Goal: Transaction & Acquisition: Register for event/course

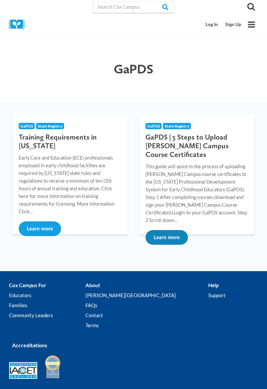
click at [176, 230] on button "Learn more" at bounding box center [167, 237] width 42 height 15
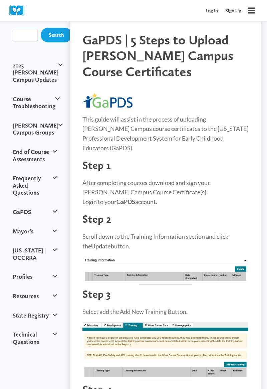
scroll to position [43, 0]
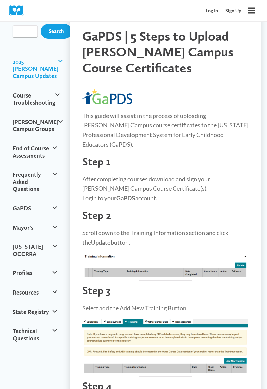
click at [27, 68] on button "2025 [PERSON_NAME] Campus Updates" at bounding box center [35, 69] width 50 height 34
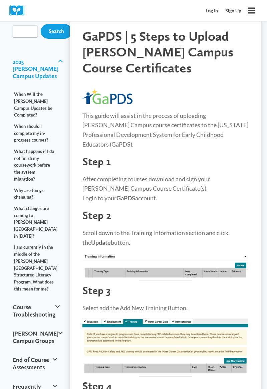
click at [56, 56] on button "2025 [PERSON_NAME] Campus Updates" at bounding box center [35, 69] width 50 height 34
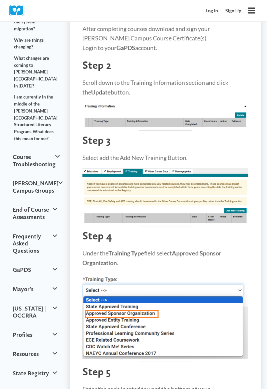
scroll to position [194, 0]
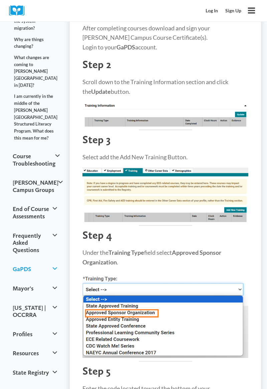
click at [57, 259] on button "GaPDS" at bounding box center [35, 268] width 50 height 19
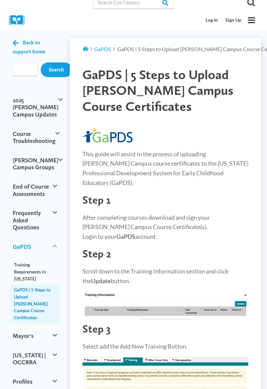
scroll to position [4, 0]
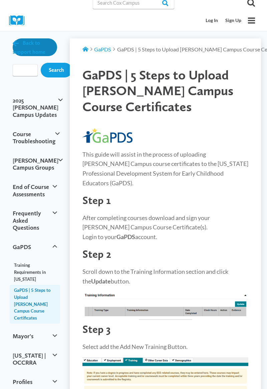
click at [33, 44] on span "Back to support home" at bounding box center [29, 47] width 33 height 15
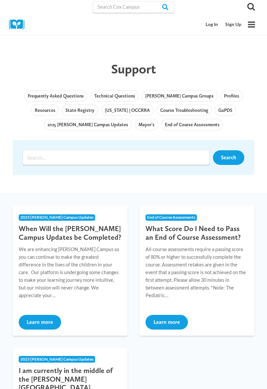
click at [227, 29] on link "Sign Up" at bounding box center [233, 24] width 23 height 12
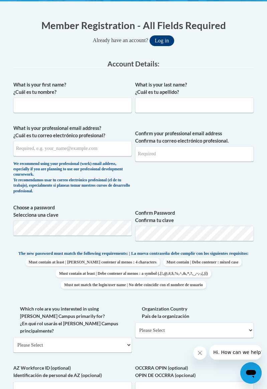
scroll to position [153, 0]
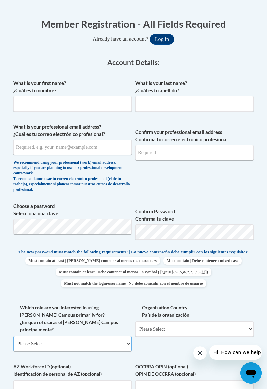
click at [128, 337] on select "Please Select College/University | Colegio/Universidad Community/Nonprofit Part…" at bounding box center [72, 343] width 118 height 15
click at [238, 287] on span "Must contain at least | Debe contener al menos : 4 characters Must contain | De…" at bounding box center [133, 272] width 240 height 31
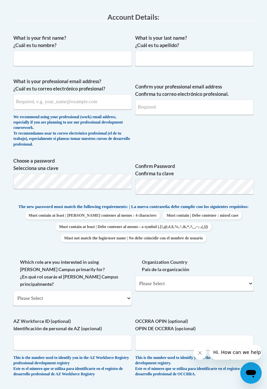
scroll to position [202, 0]
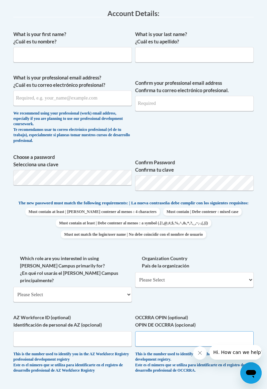
click at [227, 336] on input "OCCRRA OPIN (optional) OPIN DE OCCRRA (opcional)" at bounding box center [194, 338] width 118 height 15
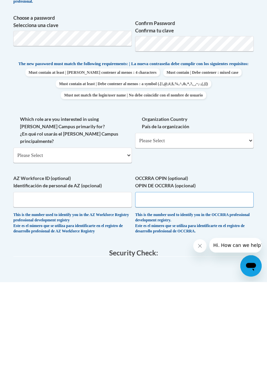
scroll to position [283, 0]
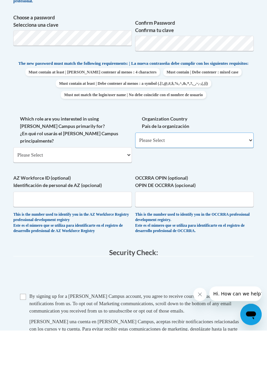
click at [249, 204] on select "Please Select United States | Estados Unidos Outside of the United States | Fue…" at bounding box center [194, 198] width 118 height 15
